Goal: Use online tool/utility: Utilize a website feature to perform a specific function

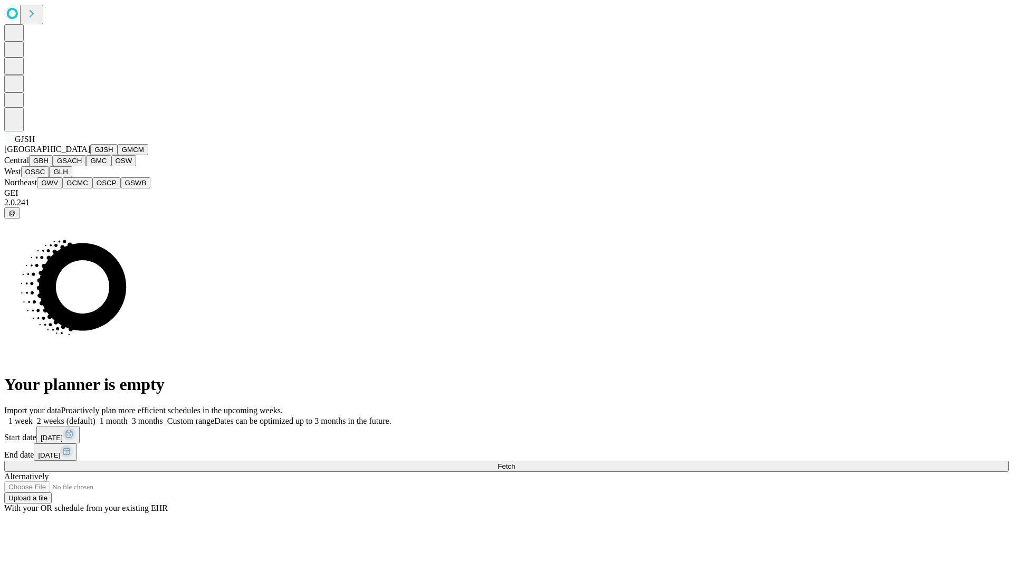
click at [90, 155] on button "GJSH" at bounding box center [103, 149] width 27 height 11
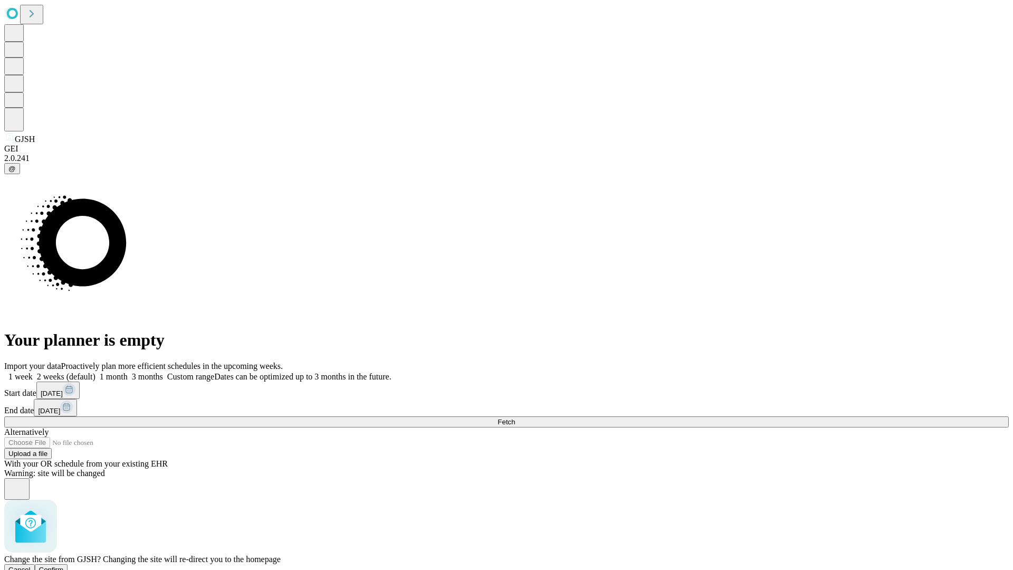
click at [64, 565] on span "Confirm" at bounding box center [51, 569] width 25 height 8
click at [128, 372] on label "1 month" at bounding box center [111, 376] width 32 height 9
click at [515, 418] on span "Fetch" at bounding box center [505, 422] width 17 height 8
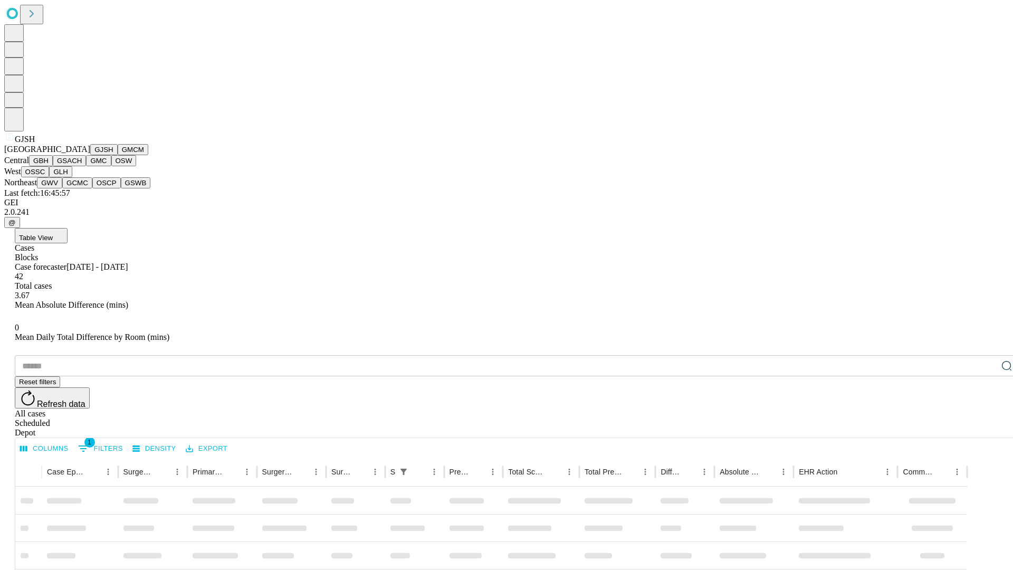
click at [118, 155] on button "GMCM" at bounding box center [133, 149] width 31 height 11
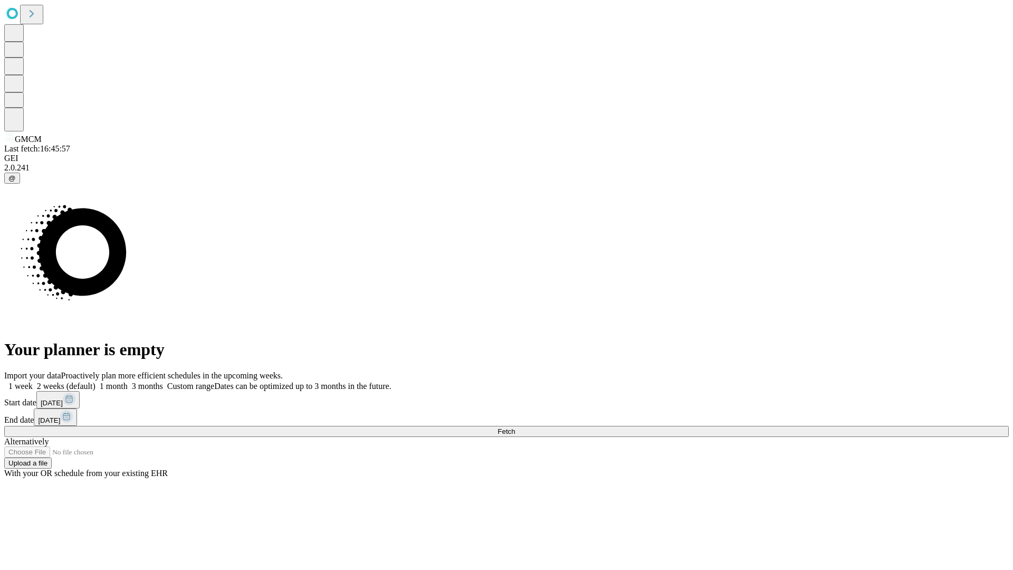
click at [128, 381] on label "1 month" at bounding box center [111, 385] width 32 height 9
click at [515, 427] on span "Fetch" at bounding box center [505, 431] width 17 height 8
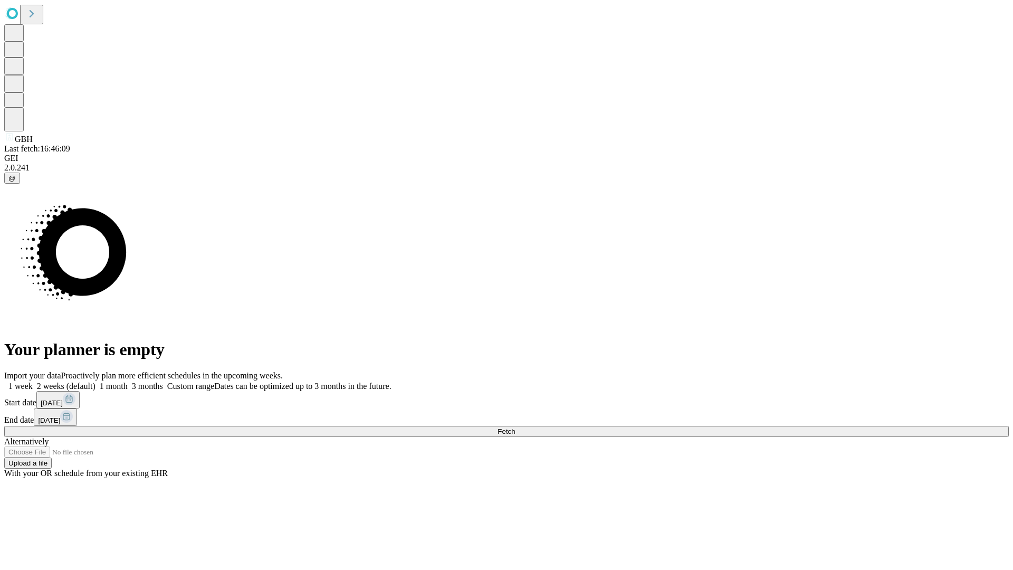
click at [128, 381] on label "1 month" at bounding box center [111, 385] width 32 height 9
click at [515, 427] on span "Fetch" at bounding box center [505, 431] width 17 height 8
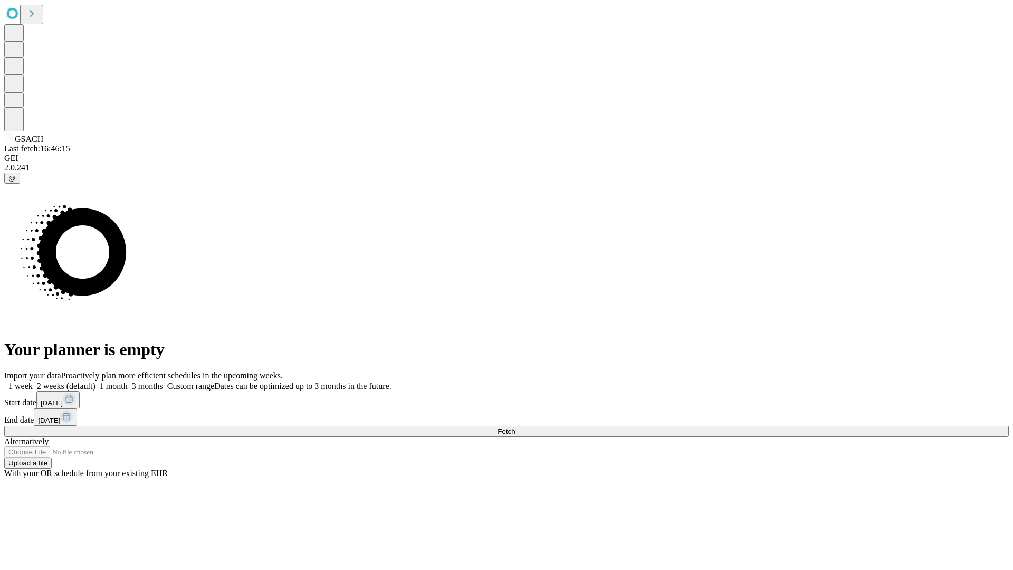
click at [515, 427] on span "Fetch" at bounding box center [505, 431] width 17 height 8
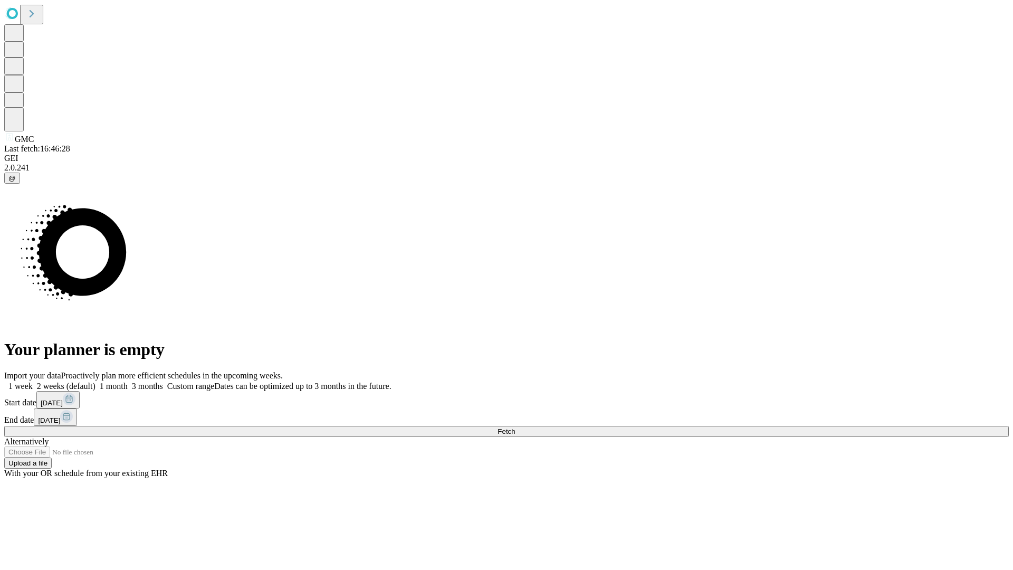
click at [128, 381] on label "1 month" at bounding box center [111, 385] width 32 height 9
click at [515, 427] on span "Fetch" at bounding box center [505, 431] width 17 height 8
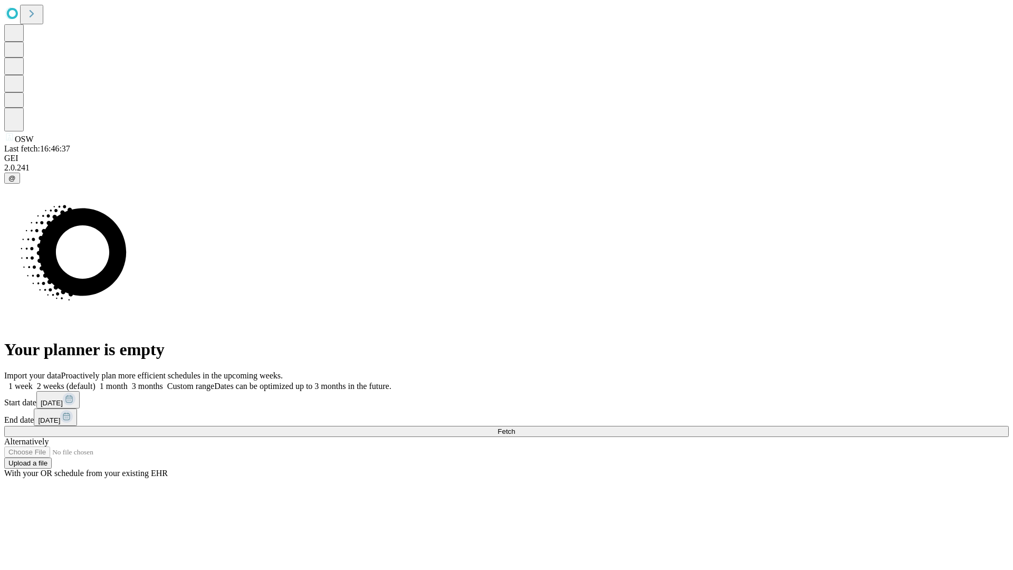
click at [128, 381] on label "1 month" at bounding box center [111, 385] width 32 height 9
click at [515, 427] on span "Fetch" at bounding box center [505, 431] width 17 height 8
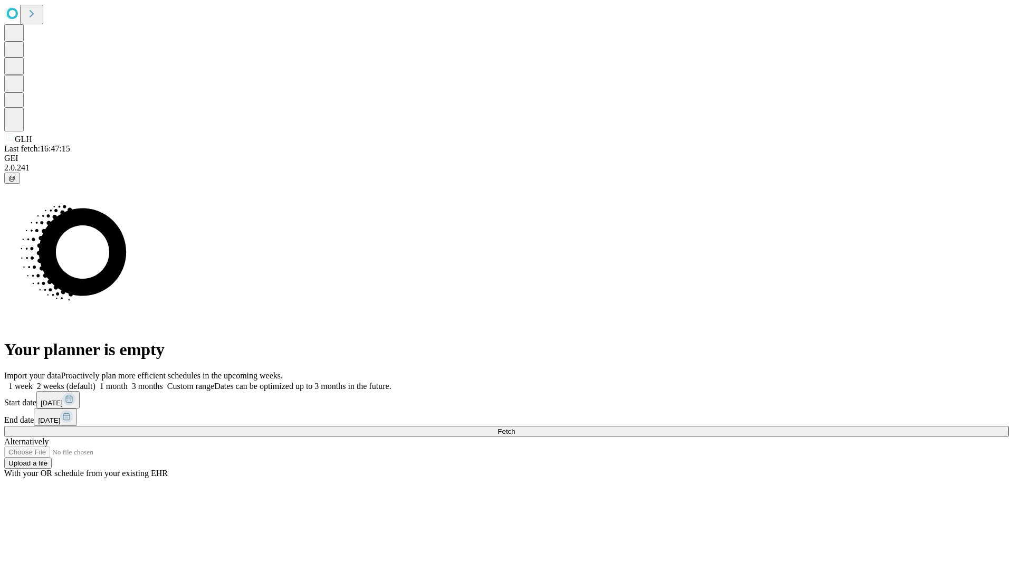
click at [128, 381] on label "1 month" at bounding box center [111, 385] width 32 height 9
click at [515, 427] on span "Fetch" at bounding box center [505, 431] width 17 height 8
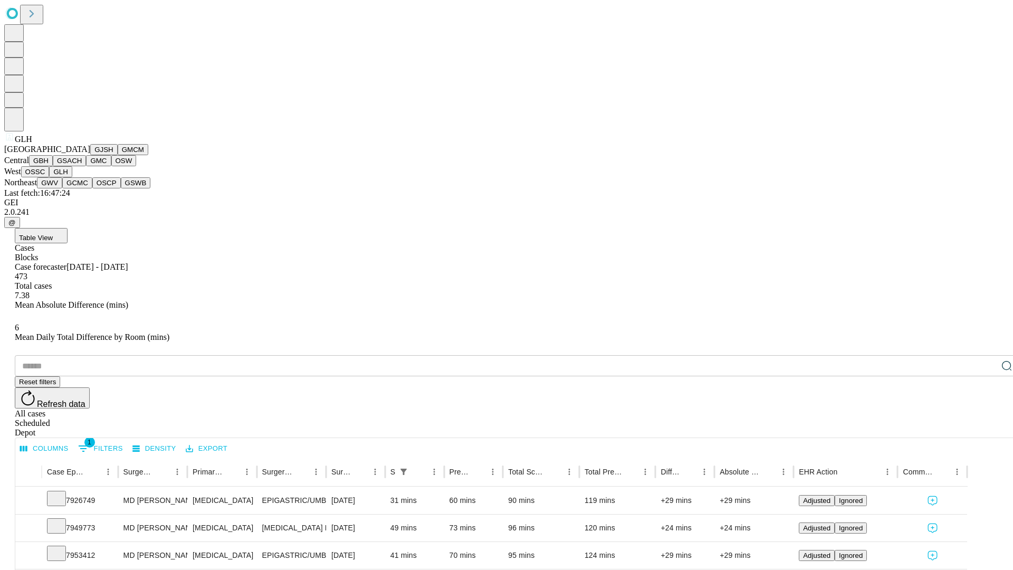
click at [62, 188] on button "GWV" at bounding box center [49, 182] width 25 height 11
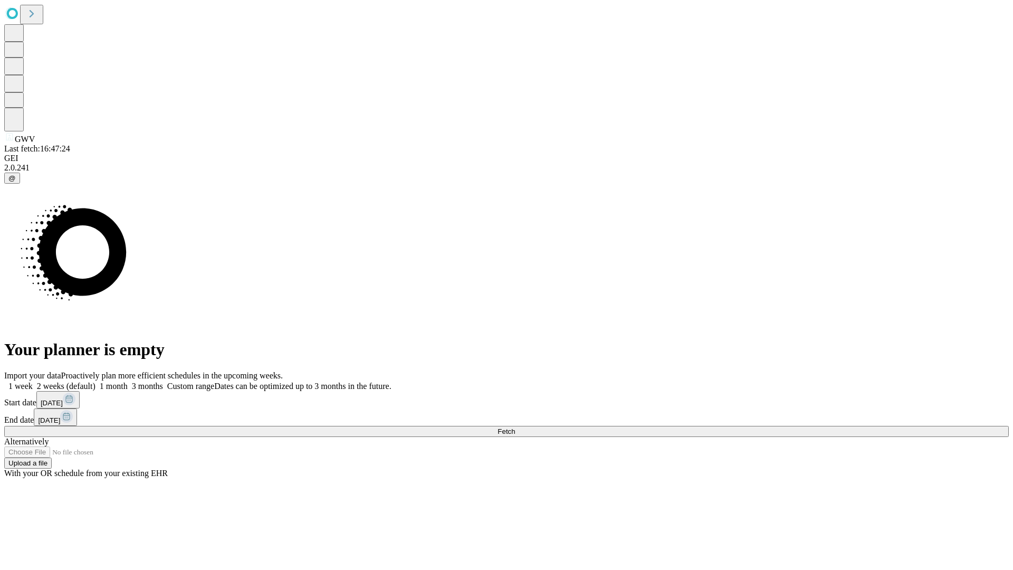
click at [128, 381] on label "1 month" at bounding box center [111, 385] width 32 height 9
click at [515, 427] on span "Fetch" at bounding box center [505, 431] width 17 height 8
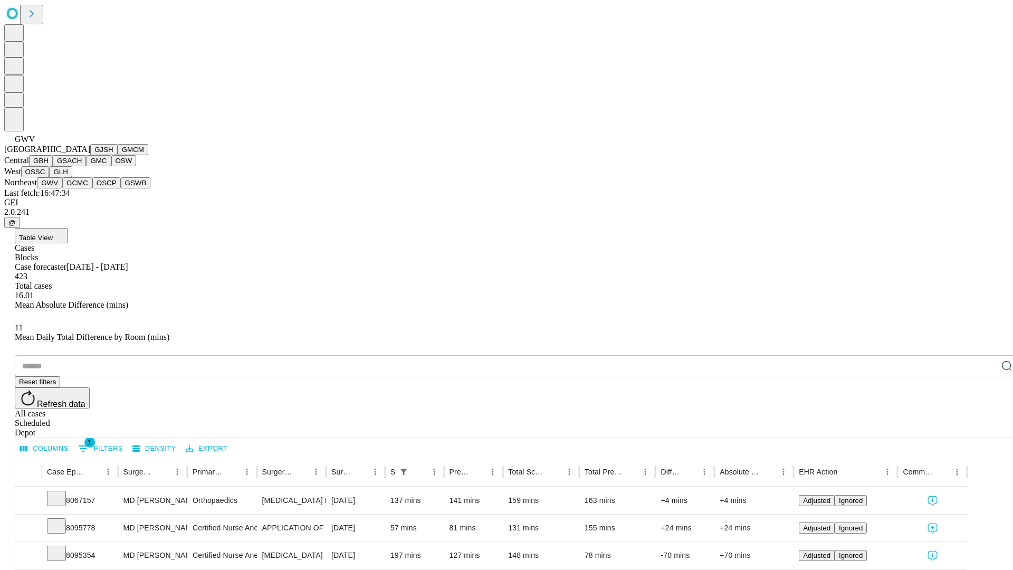
click at [82, 188] on button "GCMC" at bounding box center [77, 182] width 30 height 11
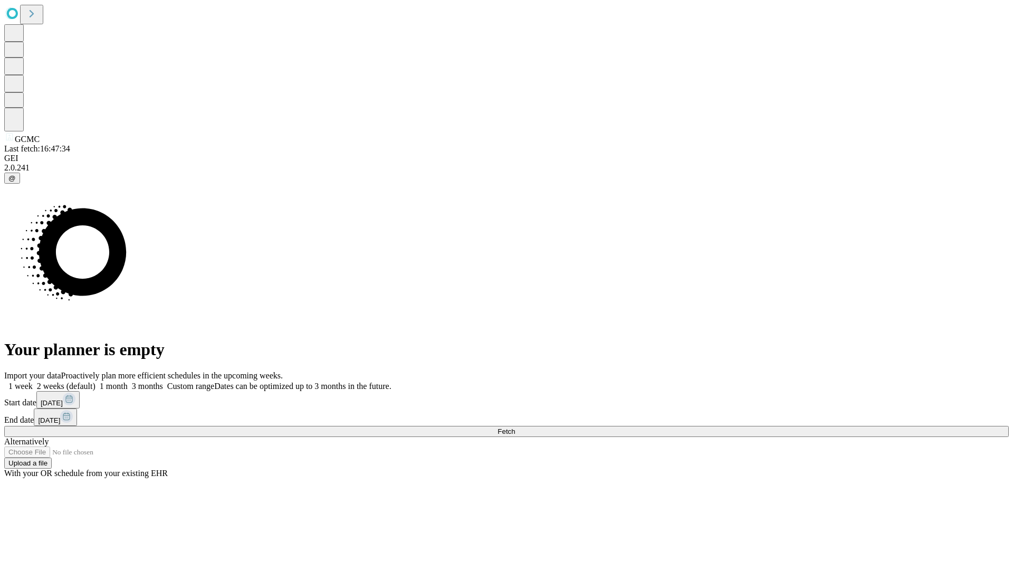
click at [128, 381] on label "1 month" at bounding box center [111, 385] width 32 height 9
click at [515, 427] on span "Fetch" at bounding box center [505, 431] width 17 height 8
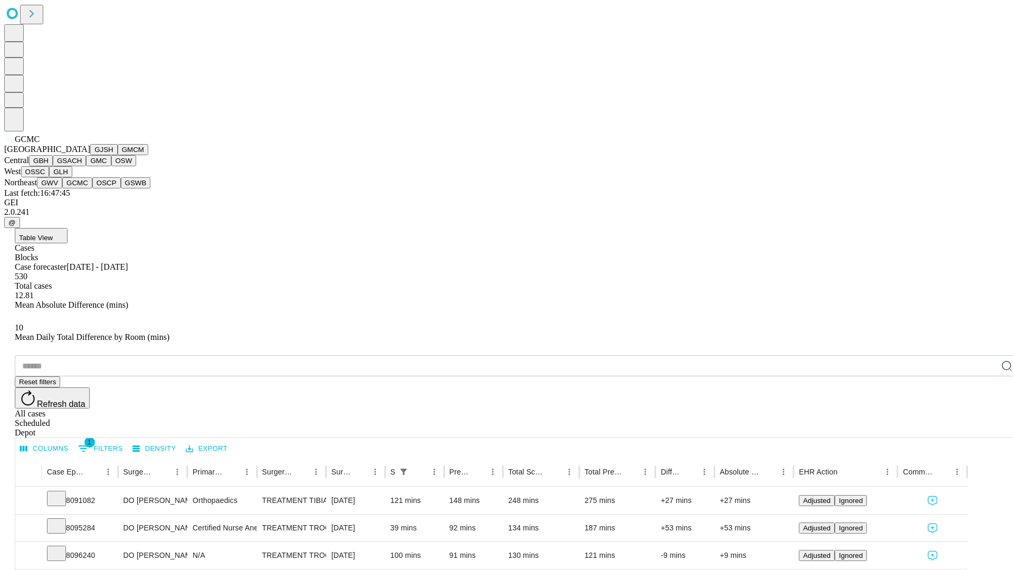
click at [92, 188] on button "OSCP" at bounding box center [106, 182] width 28 height 11
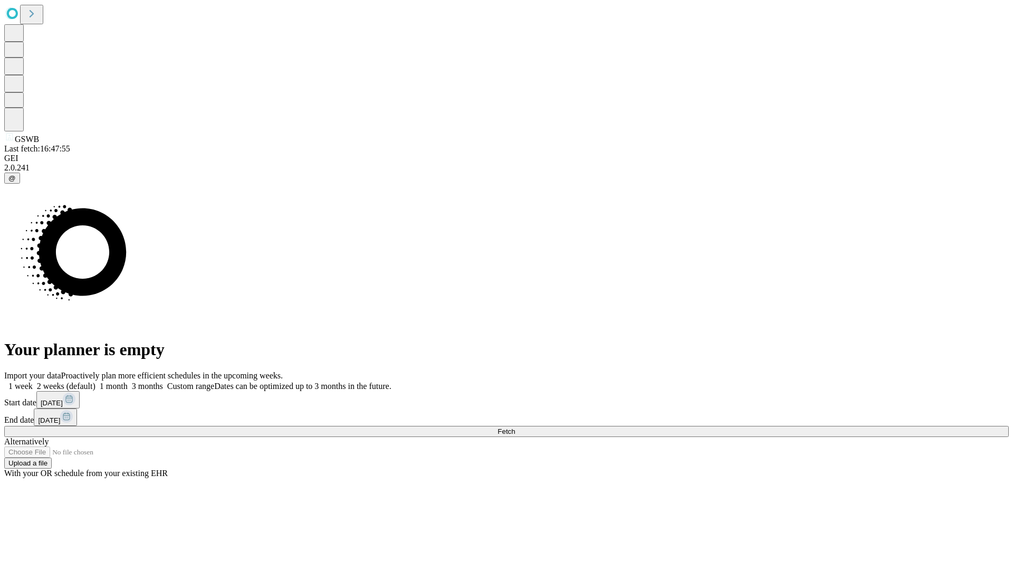
click at [128, 381] on label "1 month" at bounding box center [111, 385] width 32 height 9
click at [515, 427] on span "Fetch" at bounding box center [505, 431] width 17 height 8
